Goal: Information Seeking & Learning: Learn about a topic

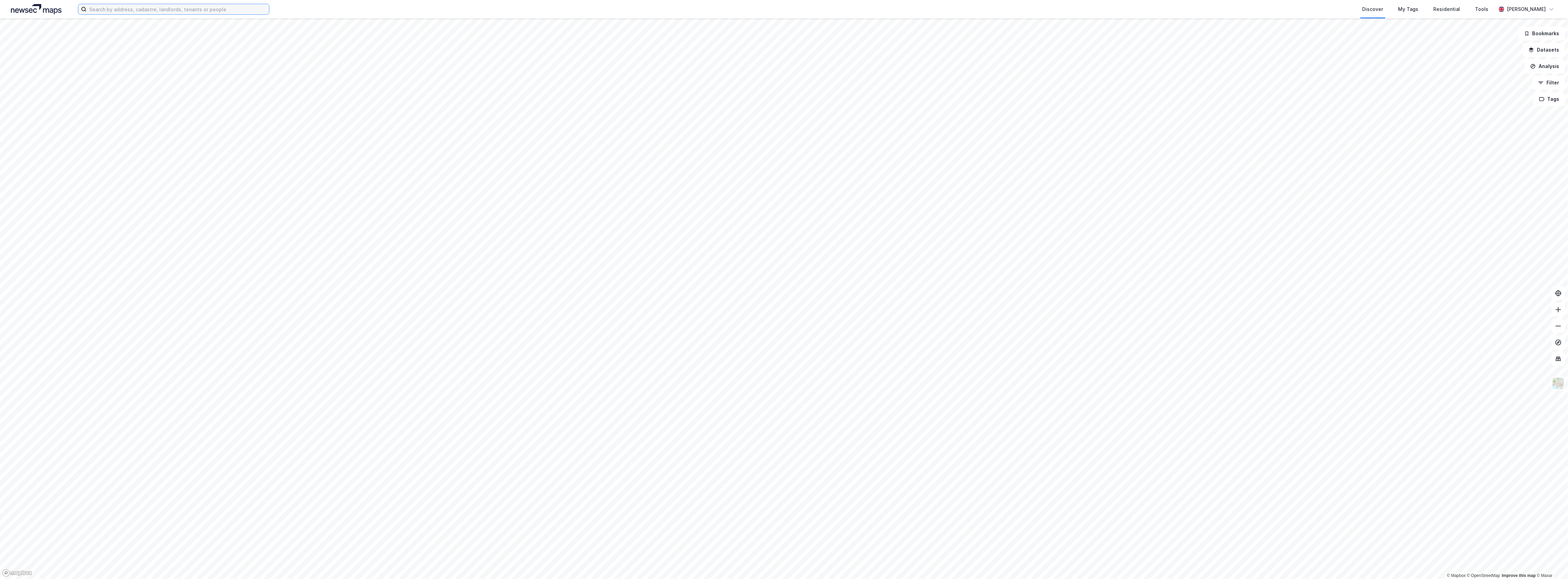
click at [225, 13] on input at bounding box center [178, 9] width 183 height 10
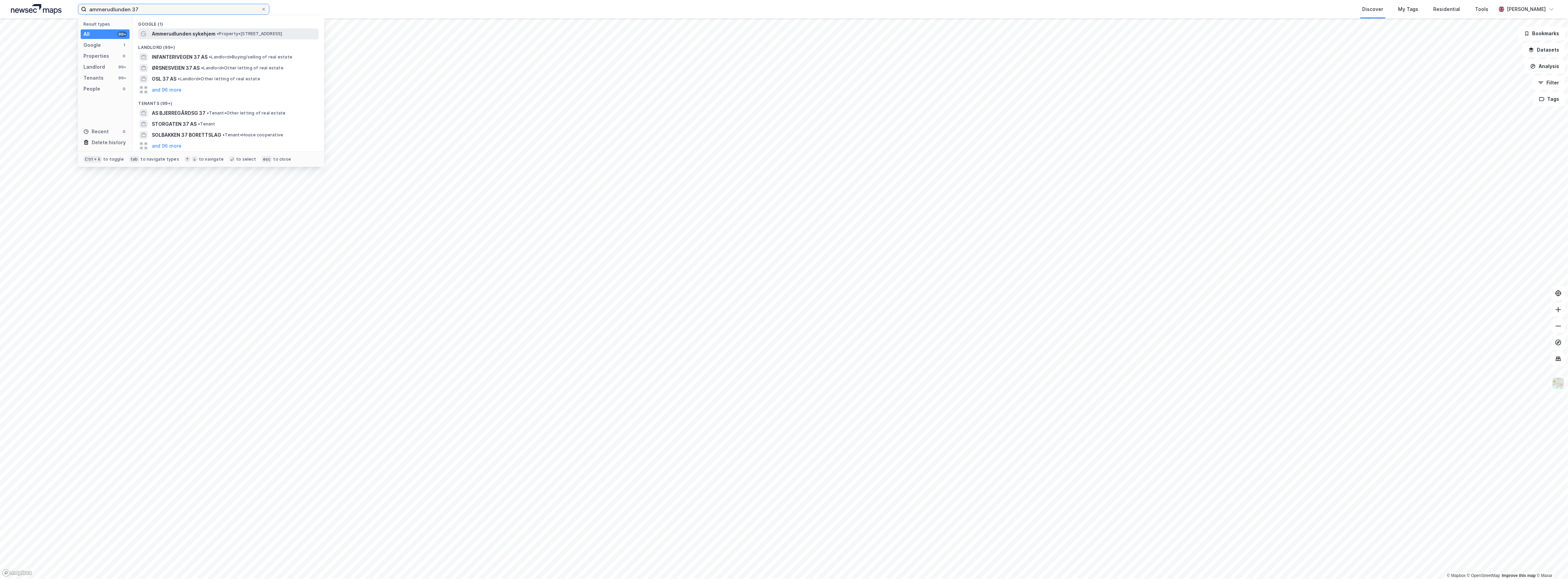
type input "ammerudlunden 37"
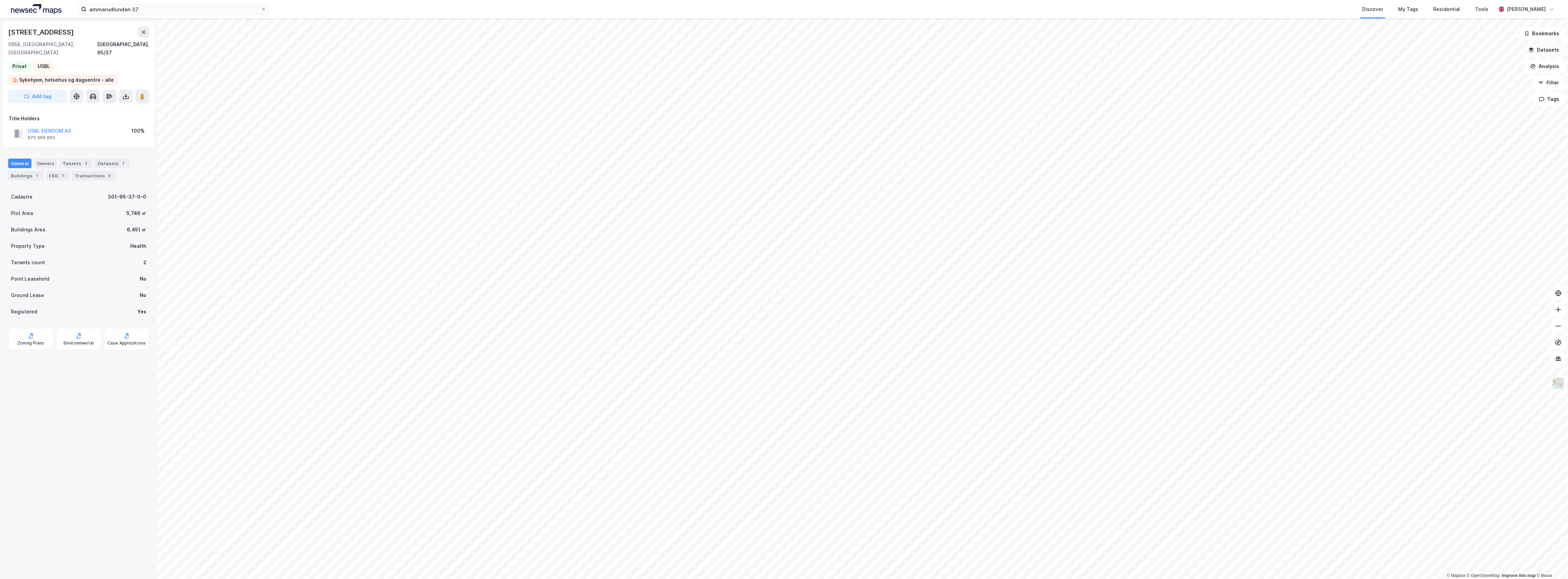
click at [1551, 49] on button "Datasets" at bounding box center [1544, 50] width 43 height 13
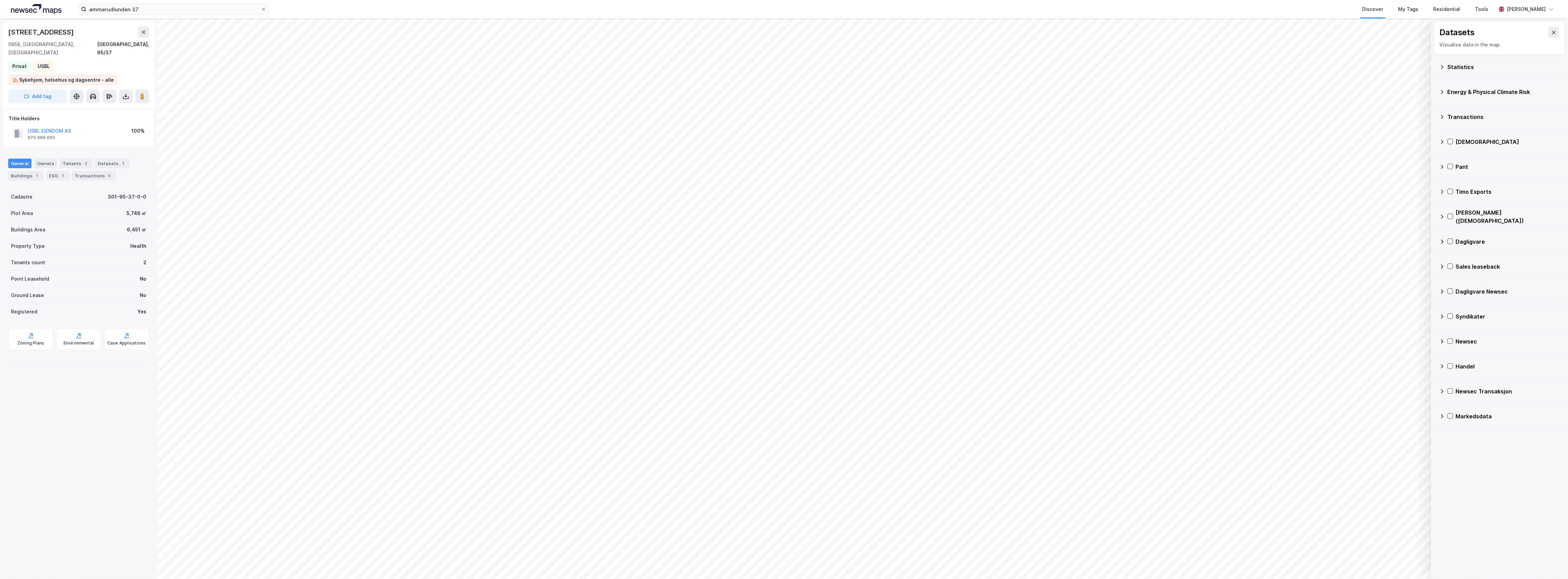
click at [1502, 117] on div "Transactions" at bounding box center [1503, 116] width 112 height 8
click at [1500, 61] on div "Statistics" at bounding box center [1500, 67] width 121 height 16
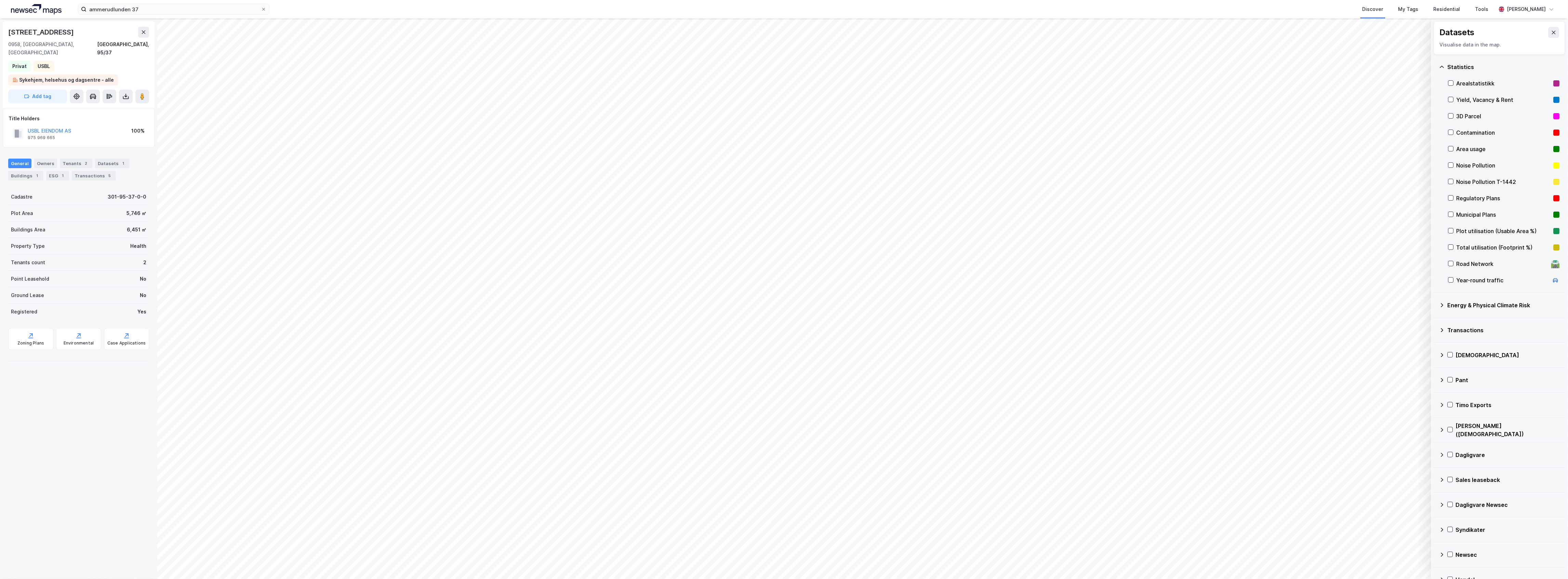
click at [1493, 215] on div "Municipal Plans" at bounding box center [1503, 214] width 94 height 8
click at [1474, 214] on div "Municipal Plans" at bounding box center [1503, 214] width 94 height 8
click at [1472, 200] on div "Regulatory Plans" at bounding box center [1503, 198] width 94 height 8
